Goal: Task Accomplishment & Management: Manage account settings

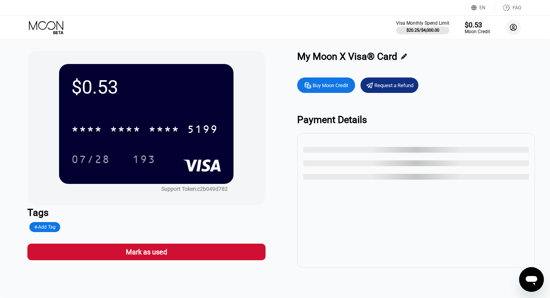
click at [512, 27] on circle at bounding box center [513, 27] width 15 height 15
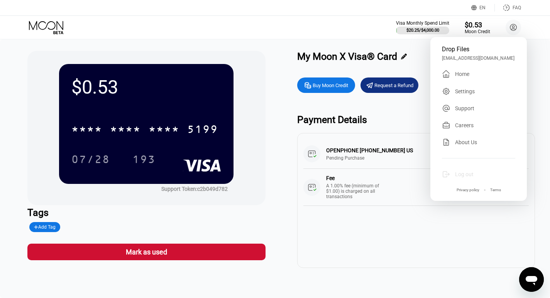
click at [460, 175] on div "Log out" at bounding box center [464, 174] width 19 height 6
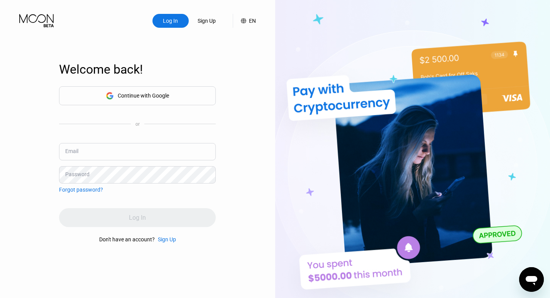
type input "[EMAIL_ADDRESS][DOMAIN_NAME]"
click at [117, 199] on div "Continue with Google or Email [EMAIL_ADDRESS][DOMAIN_NAME] Password Forgot pass…" at bounding box center [137, 164] width 157 height 157
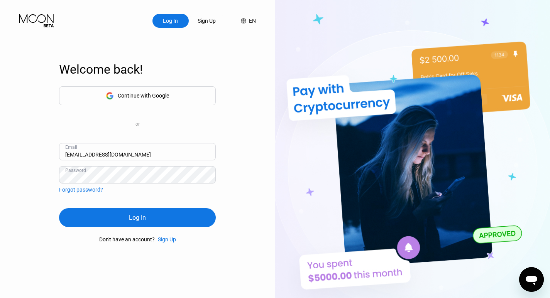
click at [109, 219] on div "Log In" at bounding box center [137, 217] width 157 height 19
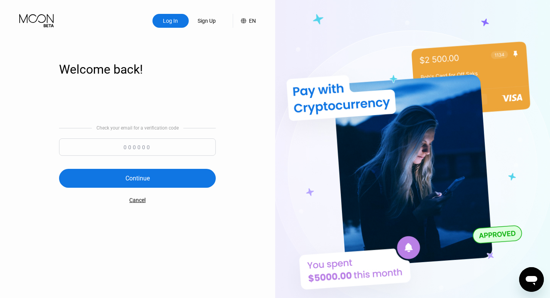
click at [146, 146] on input at bounding box center [137, 147] width 157 height 17
click at [122, 146] on input at bounding box center [137, 147] width 157 height 17
type input "344869"
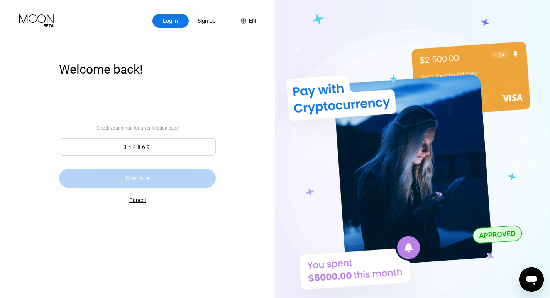
click at [144, 179] on div "Continue" at bounding box center [137, 178] width 24 height 8
